Goal: Transaction & Acquisition: Obtain resource

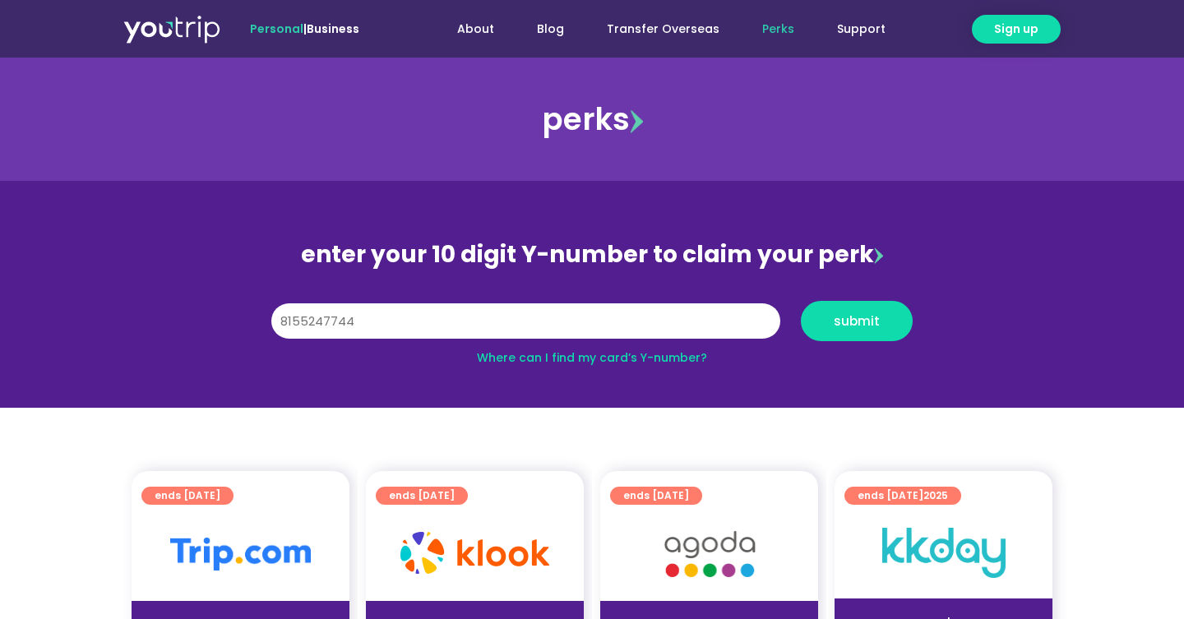
click at [315, 325] on input "8155247744" at bounding box center [525, 321] width 509 height 36
click at [324, 325] on input "8155247744" at bounding box center [525, 321] width 509 height 36
type input "8155237744"
click at [865, 330] on button "submit" at bounding box center [857, 321] width 112 height 40
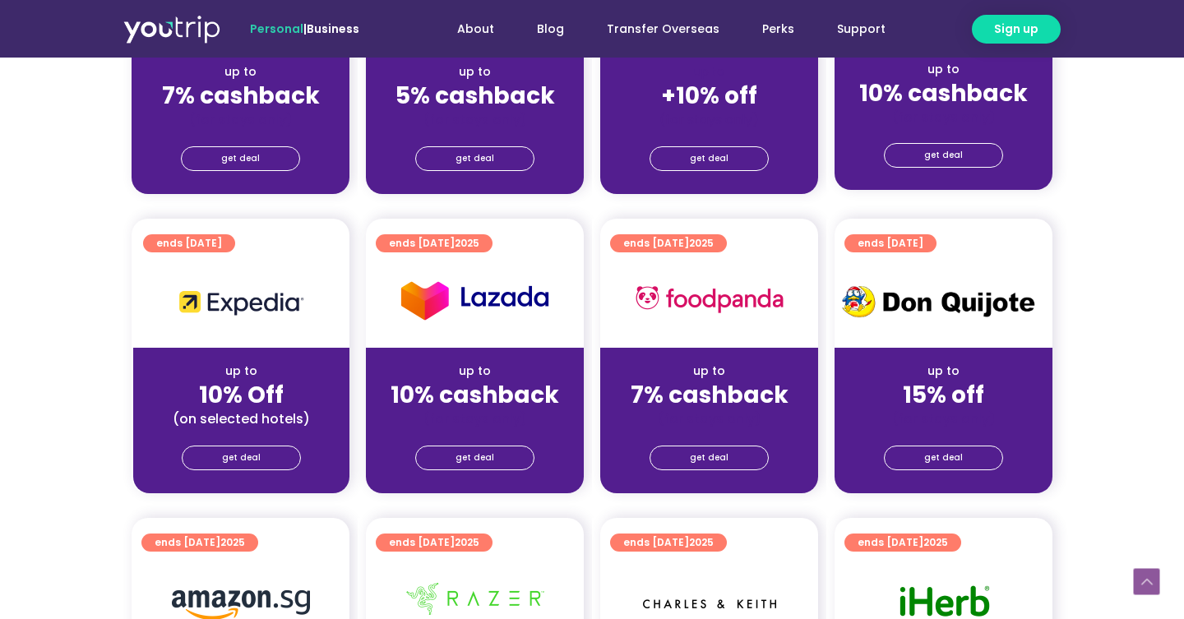
scroll to position [579, 0]
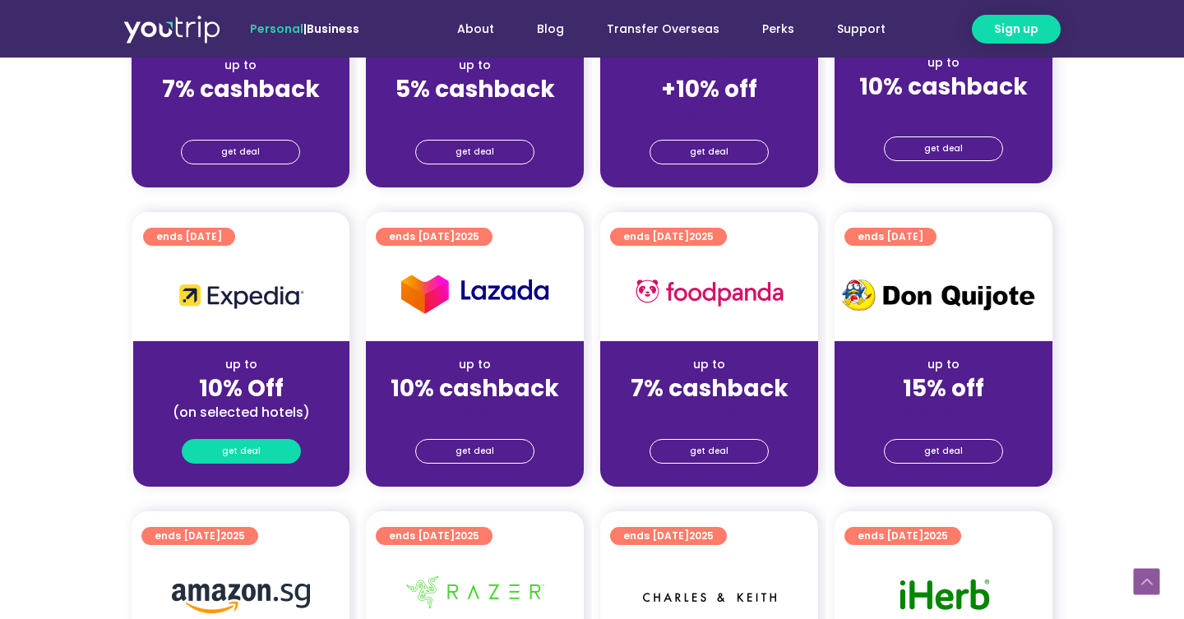
click at [267, 462] on link "get deal" at bounding box center [241, 451] width 119 height 25
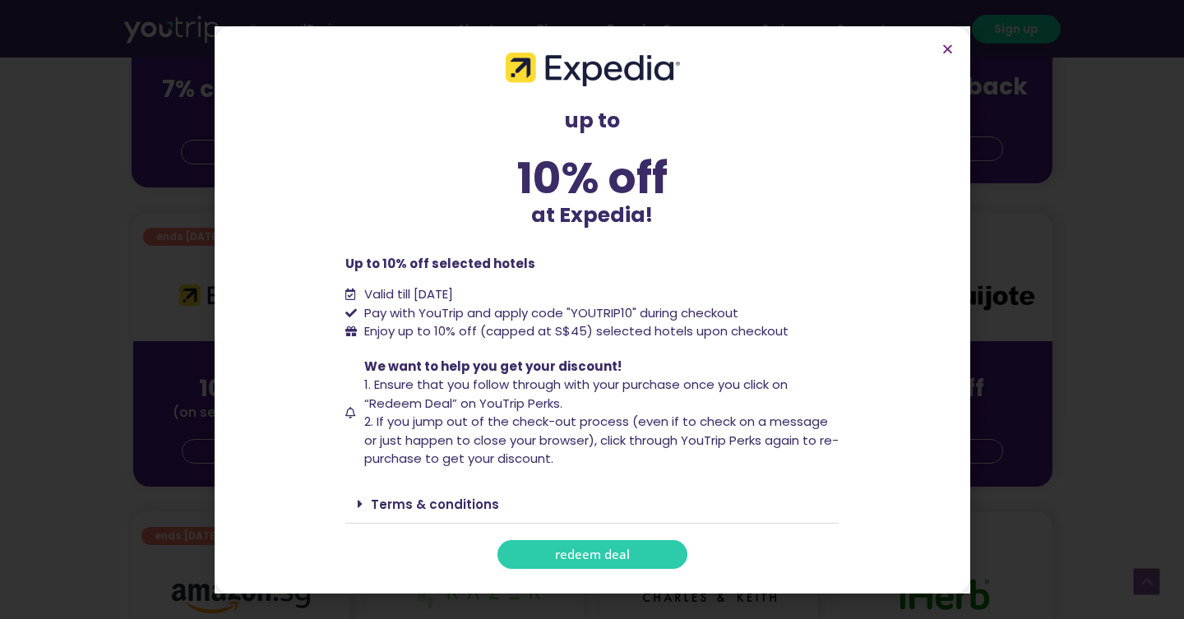
click at [573, 549] on span "redeem deal" at bounding box center [592, 555] width 75 height 12
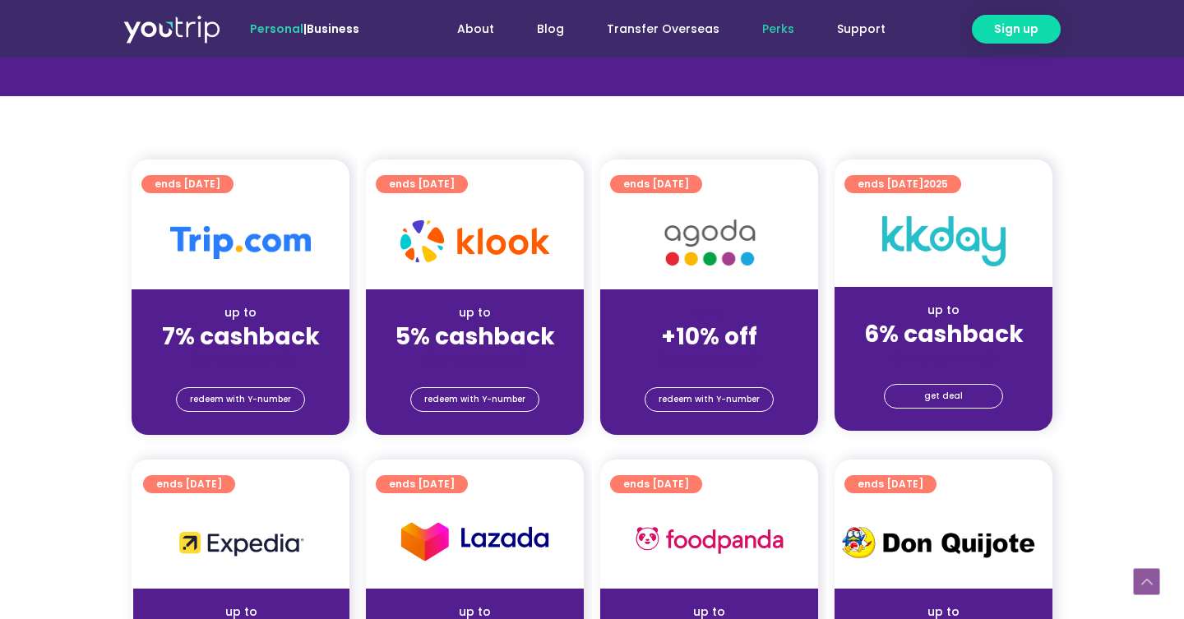
scroll to position [314, 0]
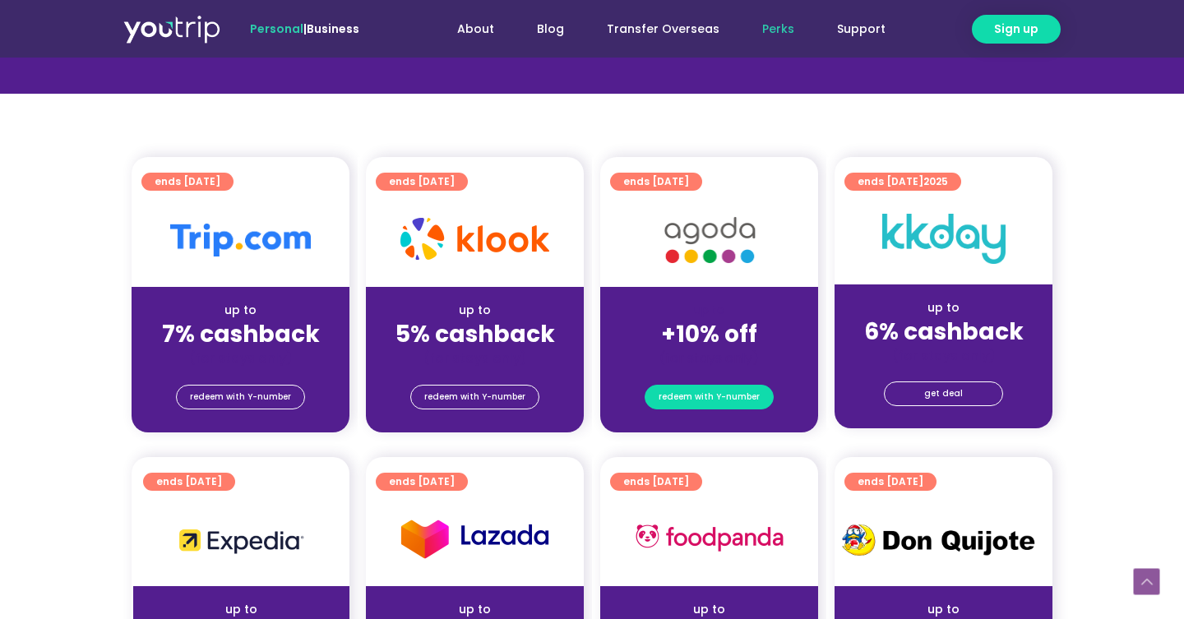
click at [697, 404] on span "redeem with Y-number" at bounding box center [709, 397] width 101 height 23
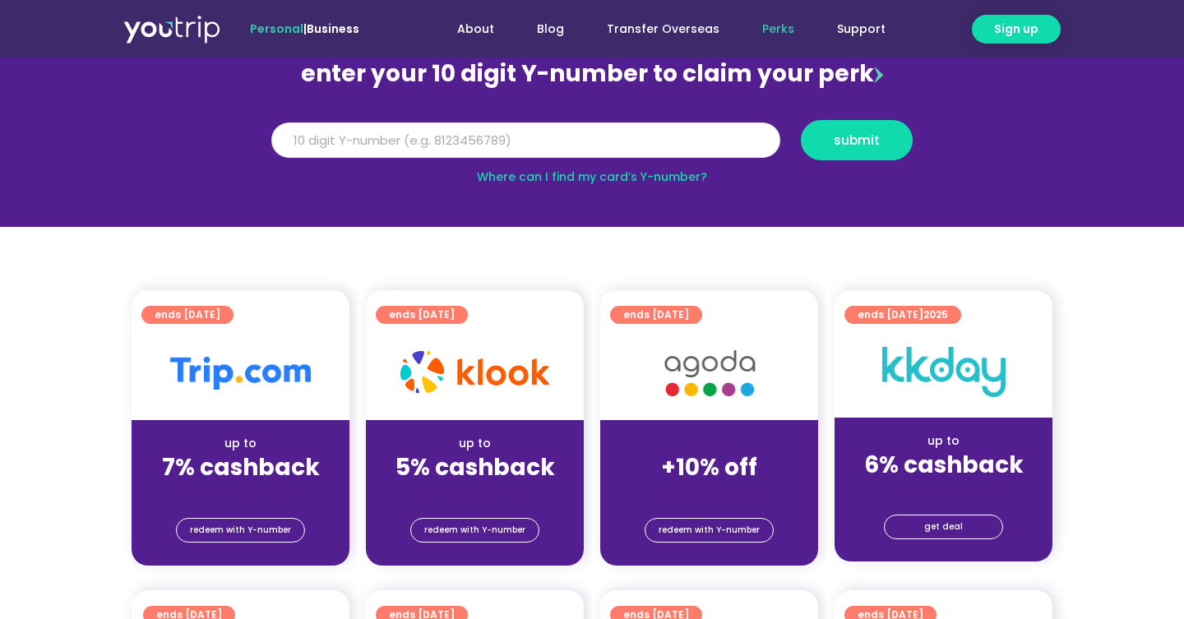
click at [367, 132] on input "Y Number" at bounding box center [525, 141] width 509 height 36
type input "8155237744"
click at [853, 158] on button "submit" at bounding box center [857, 140] width 112 height 40
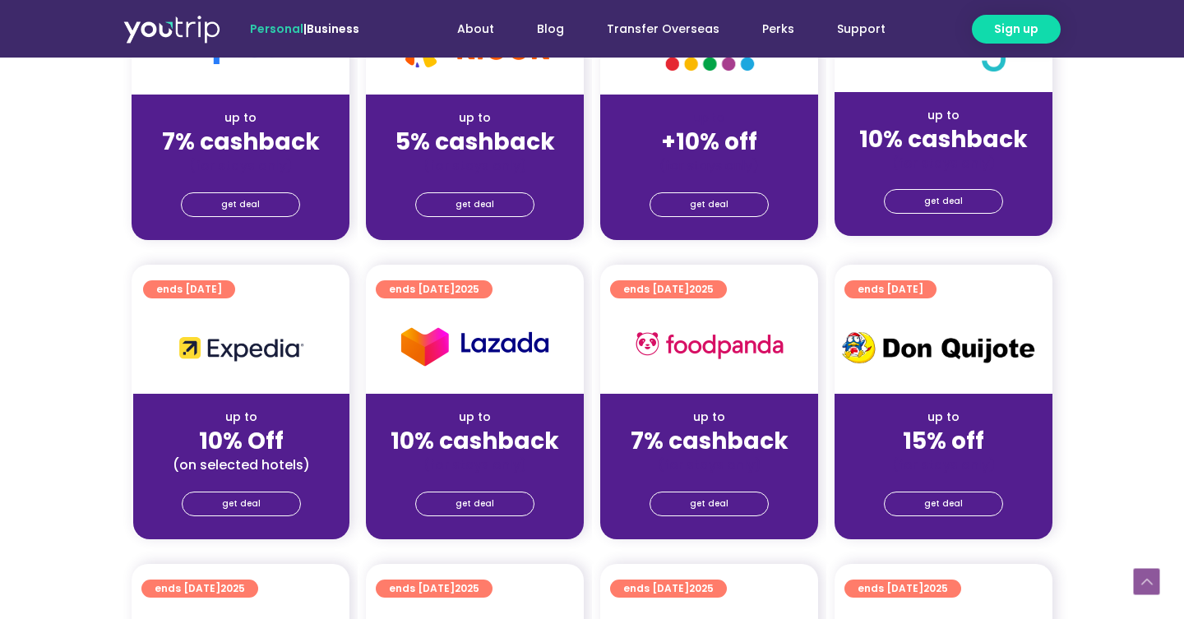
scroll to position [520, 0]
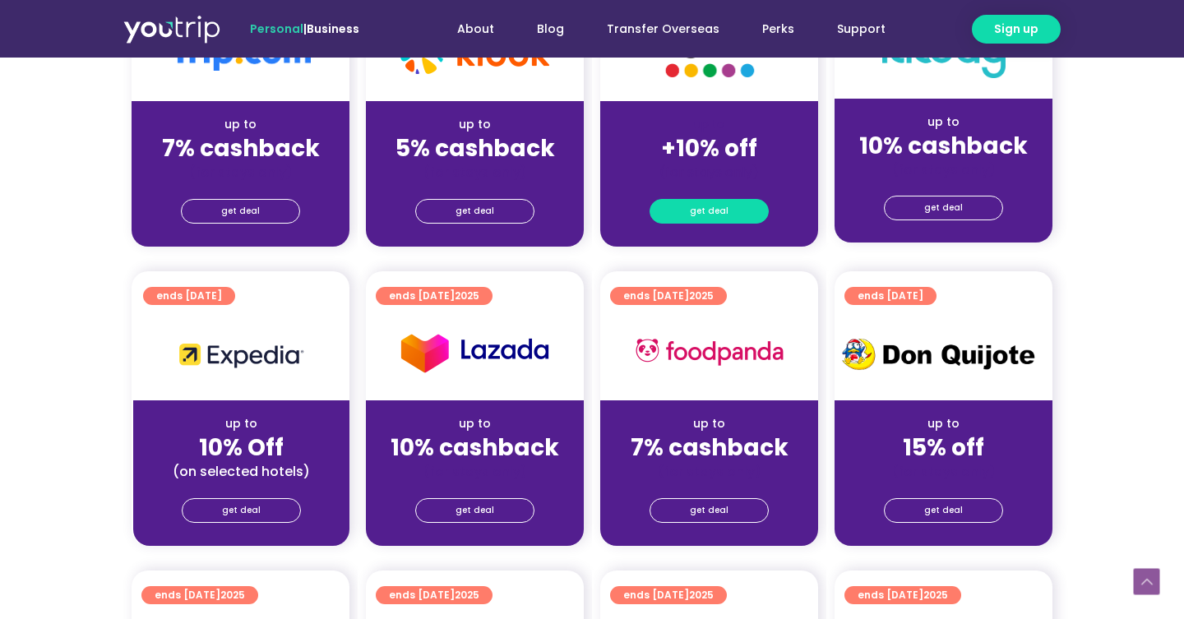
click at [691, 214] on link "get deal" at bounding box center [709, 211] width 119 height 25
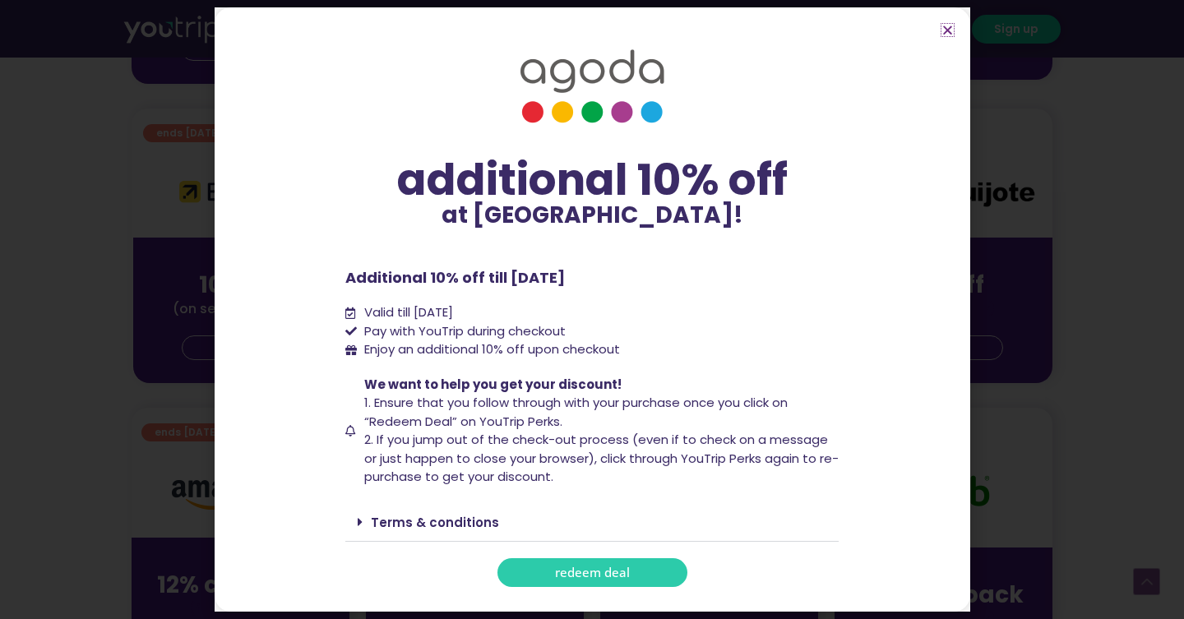
scroll to position [687, 0]
click at [76, 281] on div "additional 10% off at Agoda! additional 10% off at Agoda! Additional 10% off ti…" at bounding box center [592, 309] width 1184 height 619
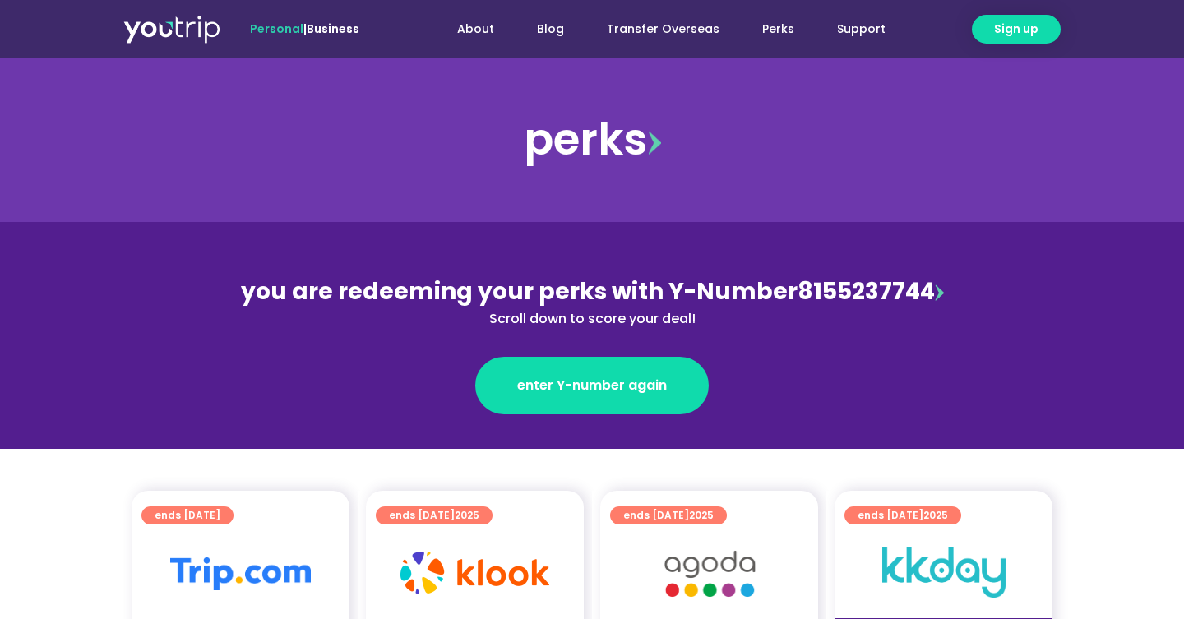
scroll to position [0, 0]
